Goal: Task Accomplishment & Management: Complete application form

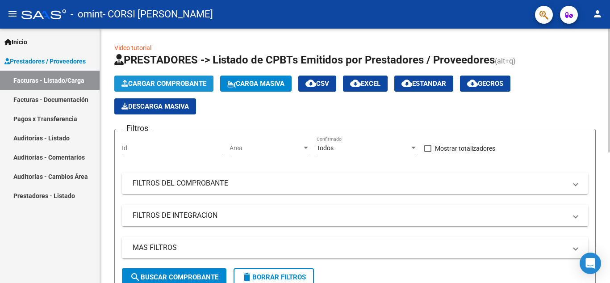
click at [165, 86] on span "Cargar Comprobante" at bounding box center [163, 84] width 85 height 8
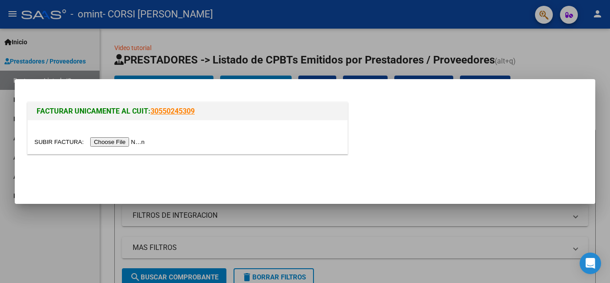
click at [78, 139] on input "file" at bounding box center [90, 141] width 113 height 9
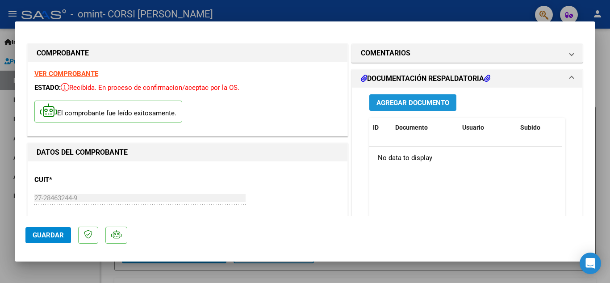
click at [415, 98] on span "Agregar Documento" at bounding box center [413, 102] width 73 height 8
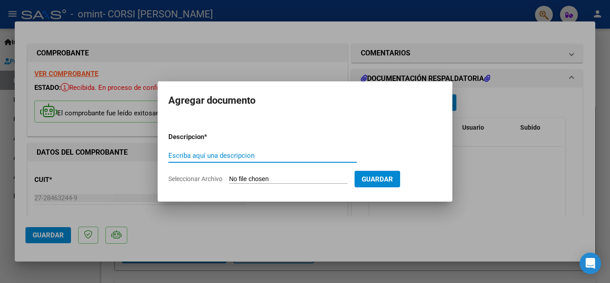
click at [183, 155] on input "Escriba aquí una descripcion" at bounding box center [262, 155] width 188 height 8
type input "planillla [DATE]"
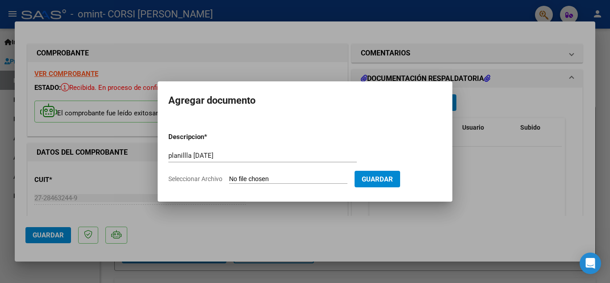
click at [239, 179] on input "Seleccionar Archivo" at bounding box center [288, 179] width 118 height 8
type input "C:\fakepath\CamScanner [DATE] 10.00.pdf"
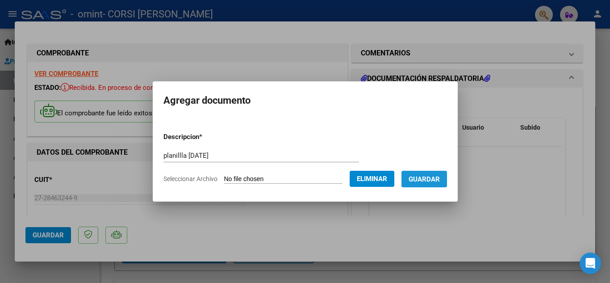
click at [432, 183] on span "Guardar" at bounding box center [424, 179] width 31 height 8
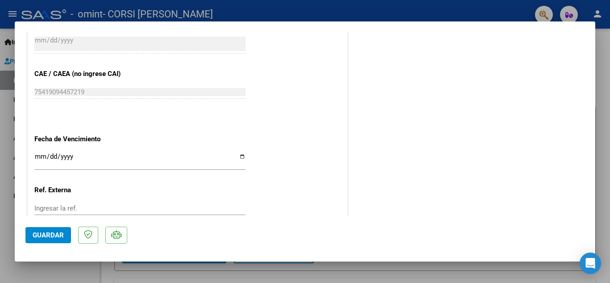
scroll to position [469, 0]
click at [241, 157] on input "Ingresar la fecha" at bounding box center [139, 159] width 211 height 14
click at [55, 232] on span "Guardar" at bounding box center [48, 235] width 31 height 8
click at [45, 234] on span "Guardar" at bounding box center [48, 235] width 31 height 8
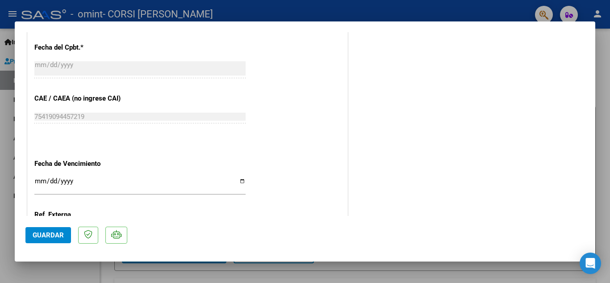
scroll to position [444, 0]
click at [238, 179] on input "Ingresar la fecha" at bounding box center [139, 183] width 211 height 14
type input "[DATE]"
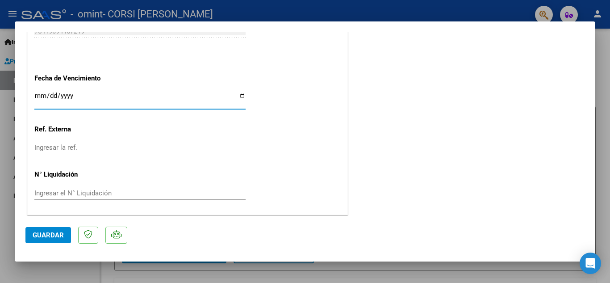
scroll to position [530, 0]
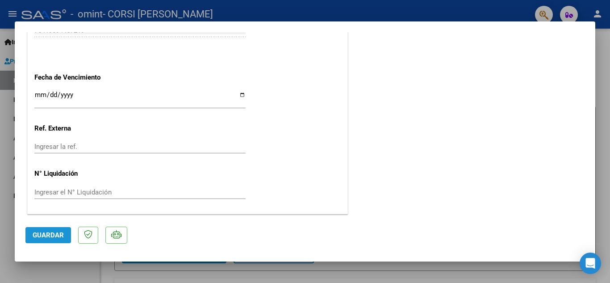
click at [55, 235] on span "Guardar" at bounding box center [48, 235] width 31 height 8
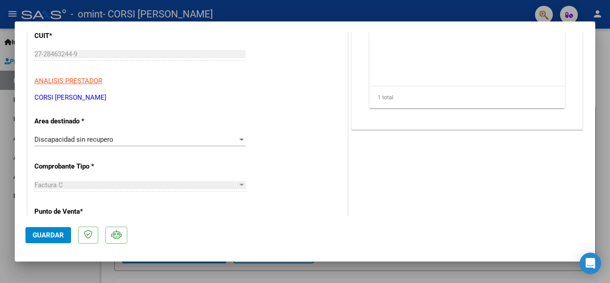
scroll to position [0, 0]
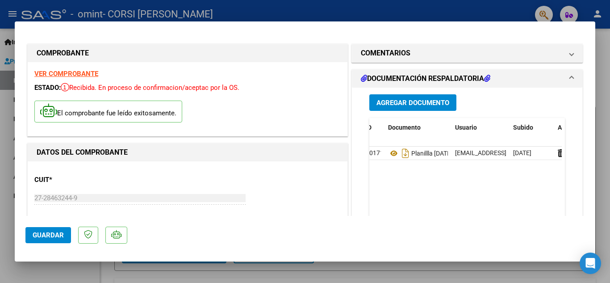
click at [425, 12] on div at bounding box center [305, 141] width 610 height 283
